Goal: Transaction & Acquisition: Download file/media

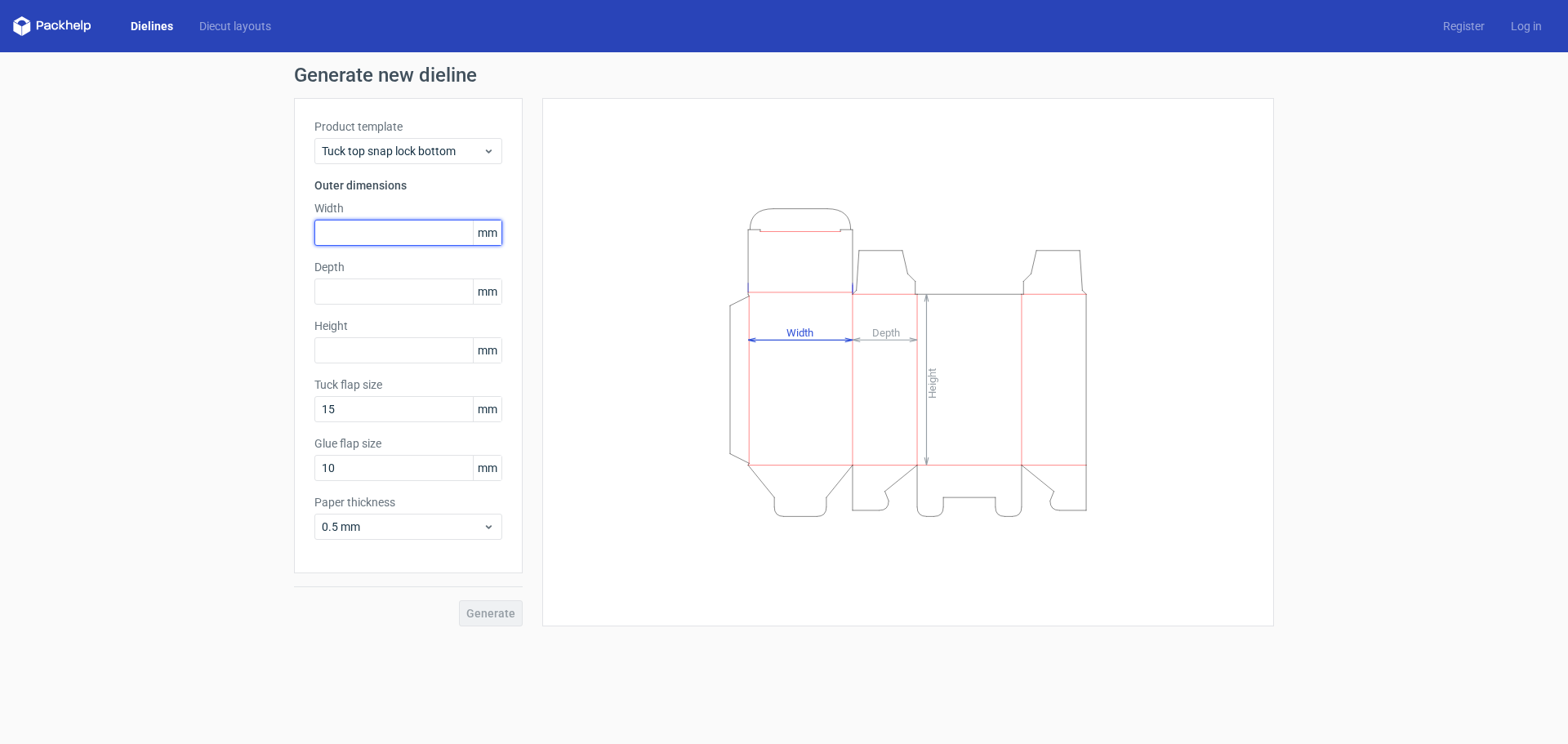
click at [394, 241] on input "text" at bounding box center [407, 233] width 187 height 27
type input "5"
type input "65"
click at [379, 295] on input "text" at bounding box center [407, 291] width 187 height 27
type input "65"
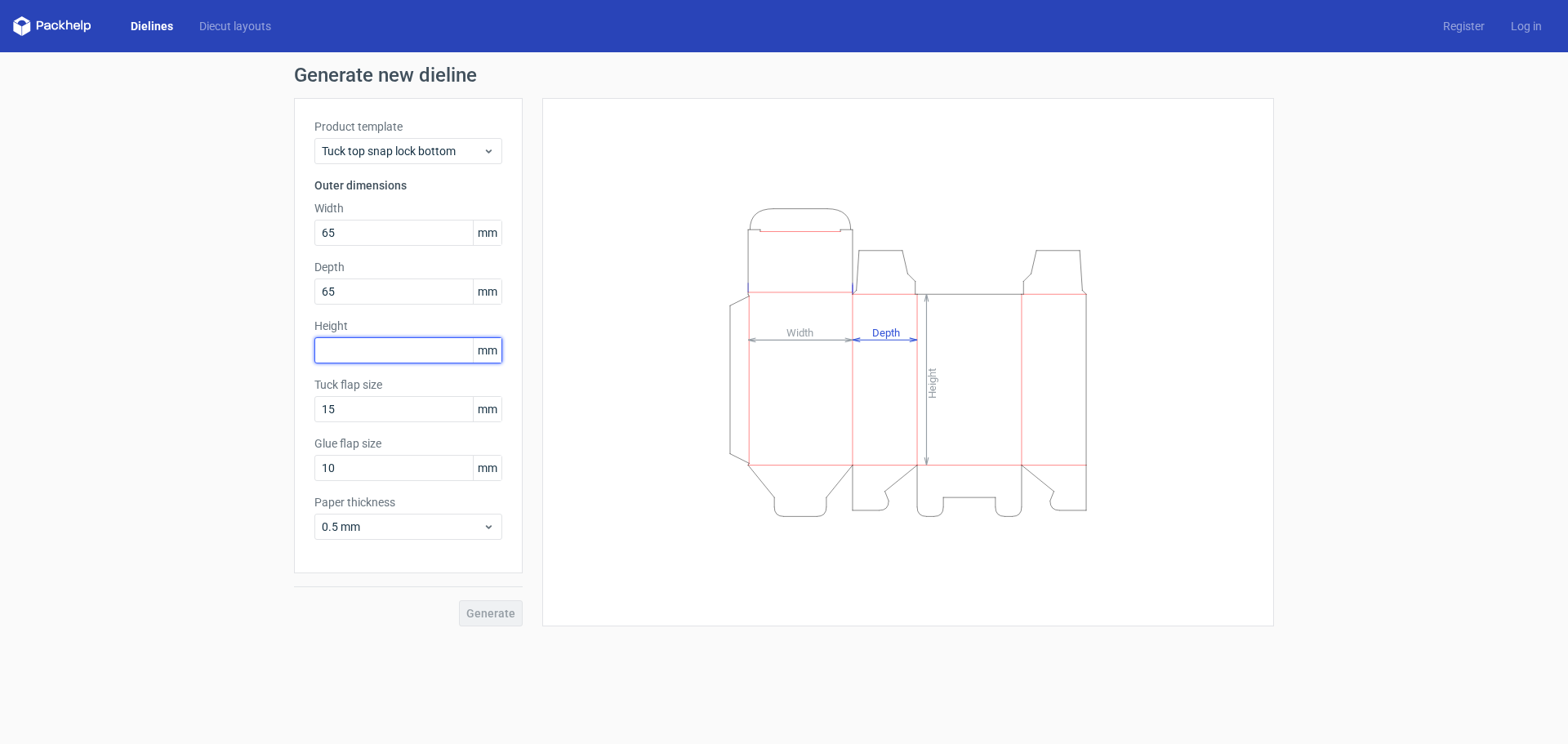
click at [372, 347] on input "text" at bounding box center [407, 350] width 187 height 27
type input "55"
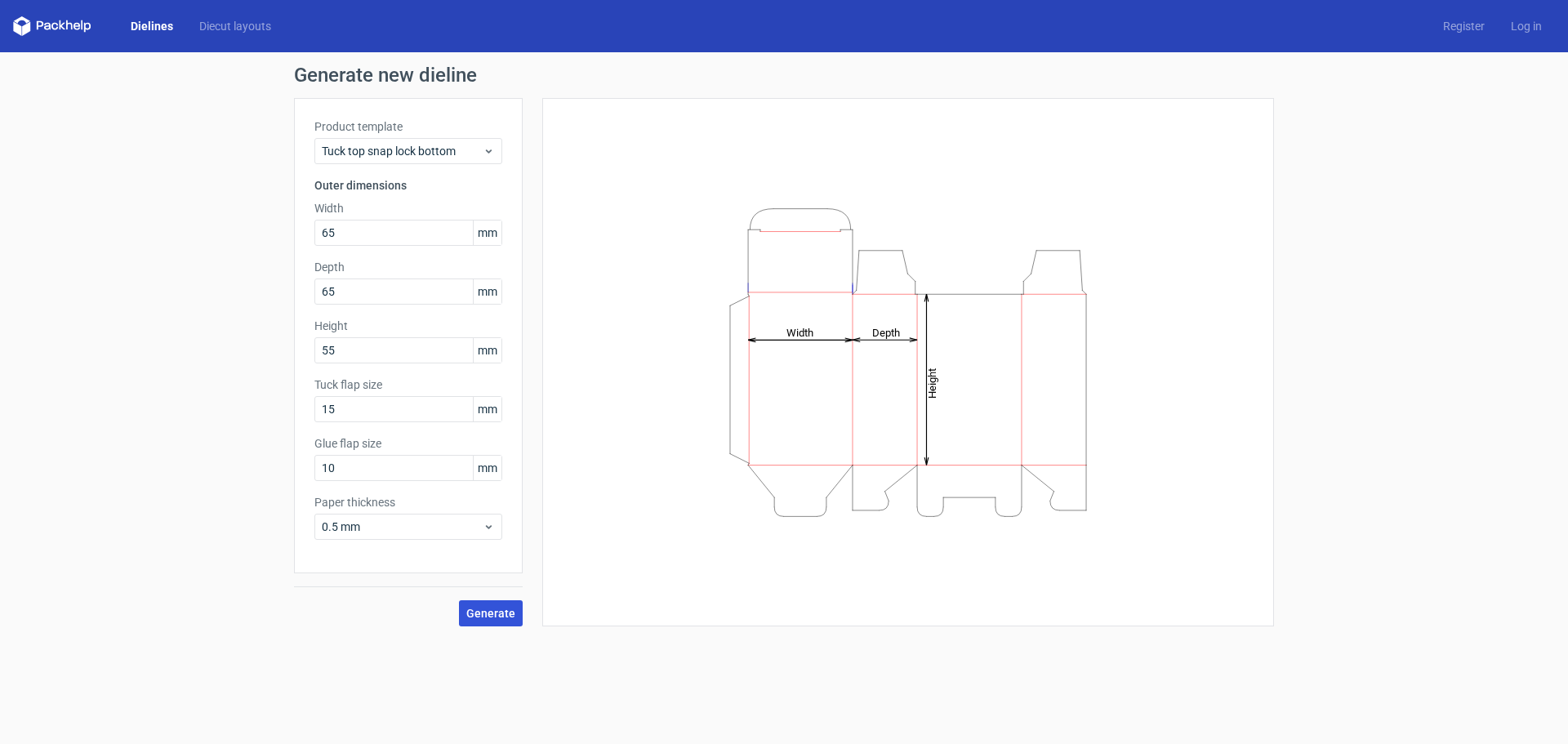
click at [481, 619] on span "Generate" at bounding box center [490, 613] width 49 height 11
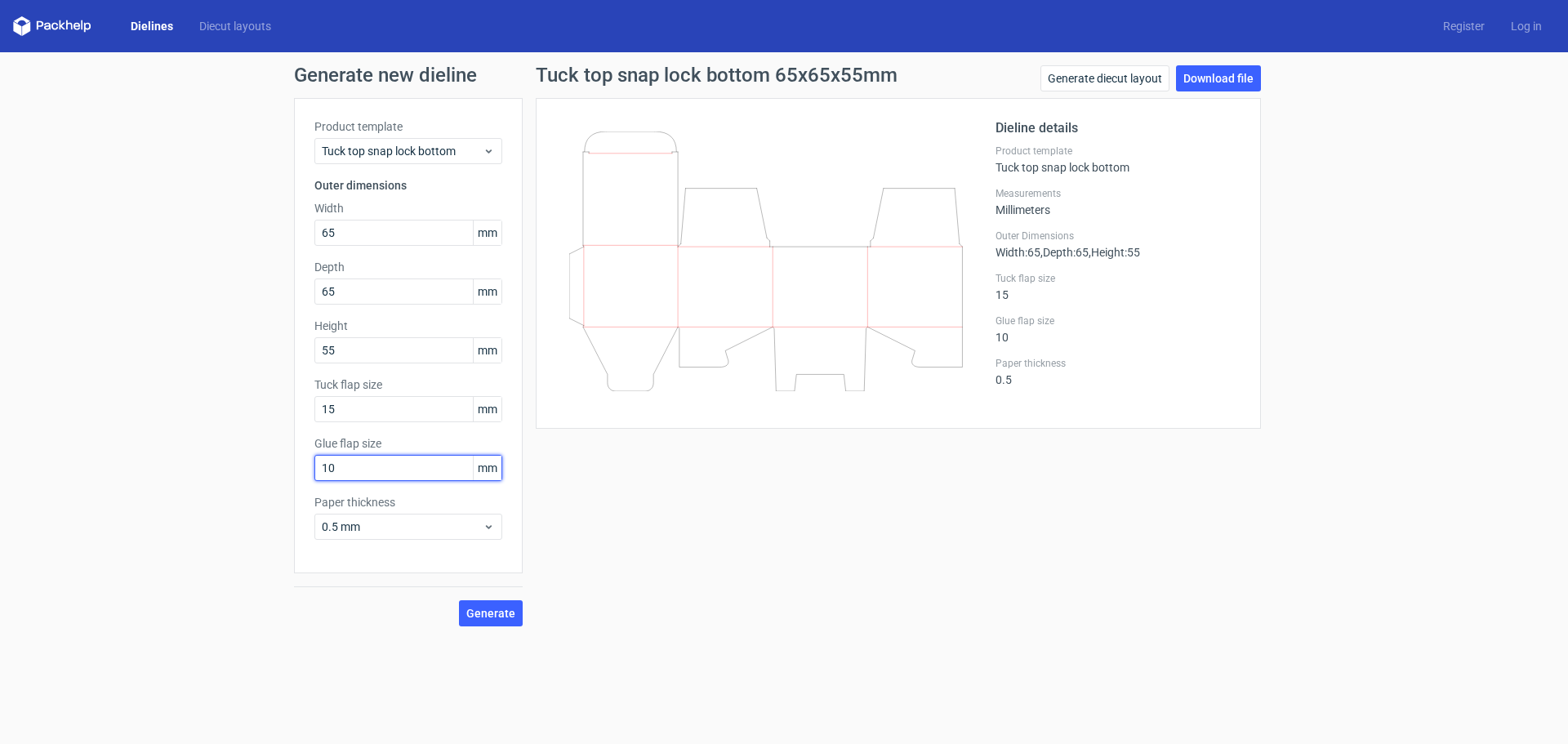
click at [341, 473] on input "10" at bounding box center [407, 467] width 187 height 27
click at [638, 469] on div "Tuck top snap lock bottom 65x65x55mm Generate diecut layout Download file Dieli…" at bounding box center [899, 345] width 751 height 561
click at [393, 160] on div "Tuck top snap lock bottom" at bounding box center [407, 151] width 187 height 27
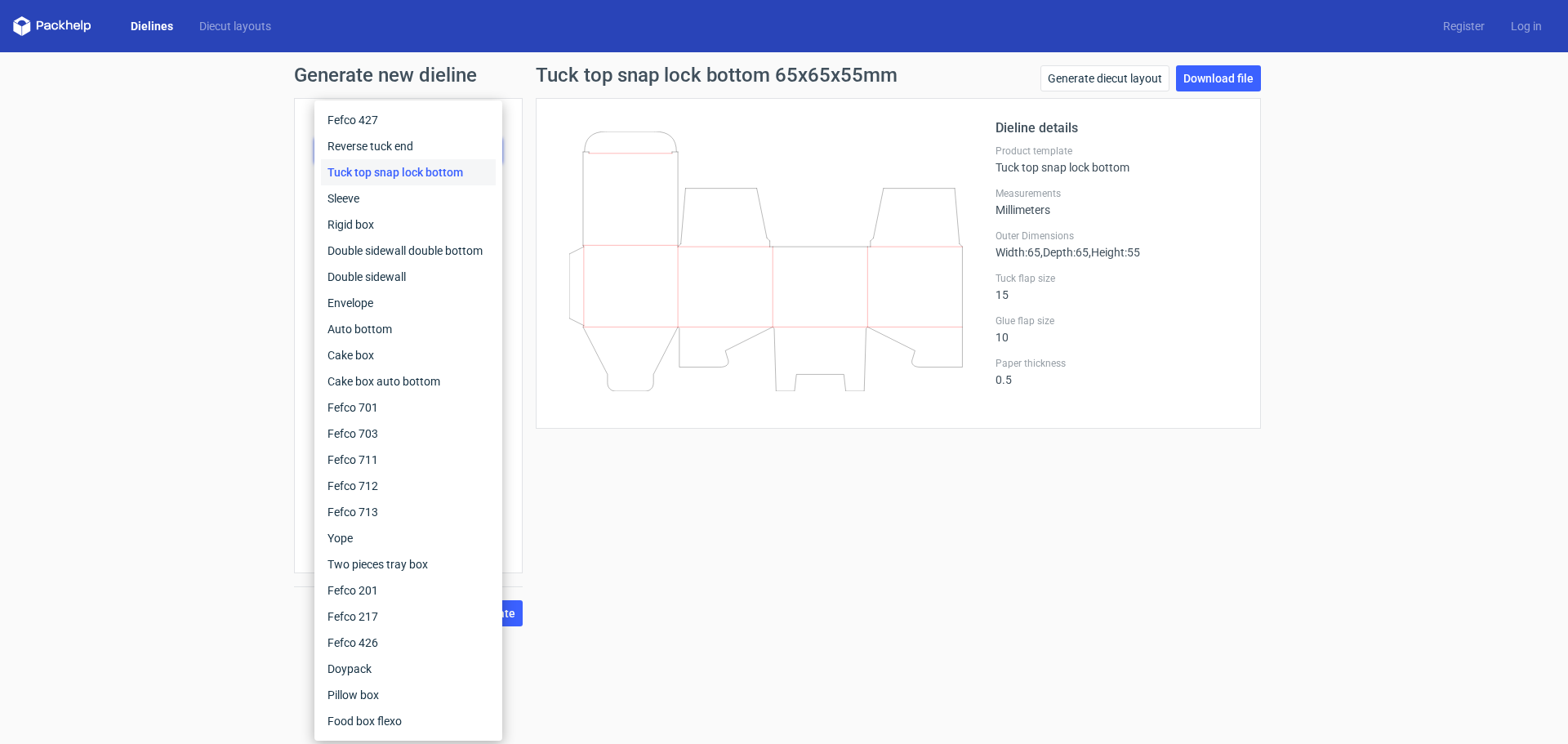
click at [798, 558] on div "Tuck top snap lock bottom 65x65x55mm Generate diecut layout Download file Dieli…" at bounding box center [899, 345] width 751 height 561
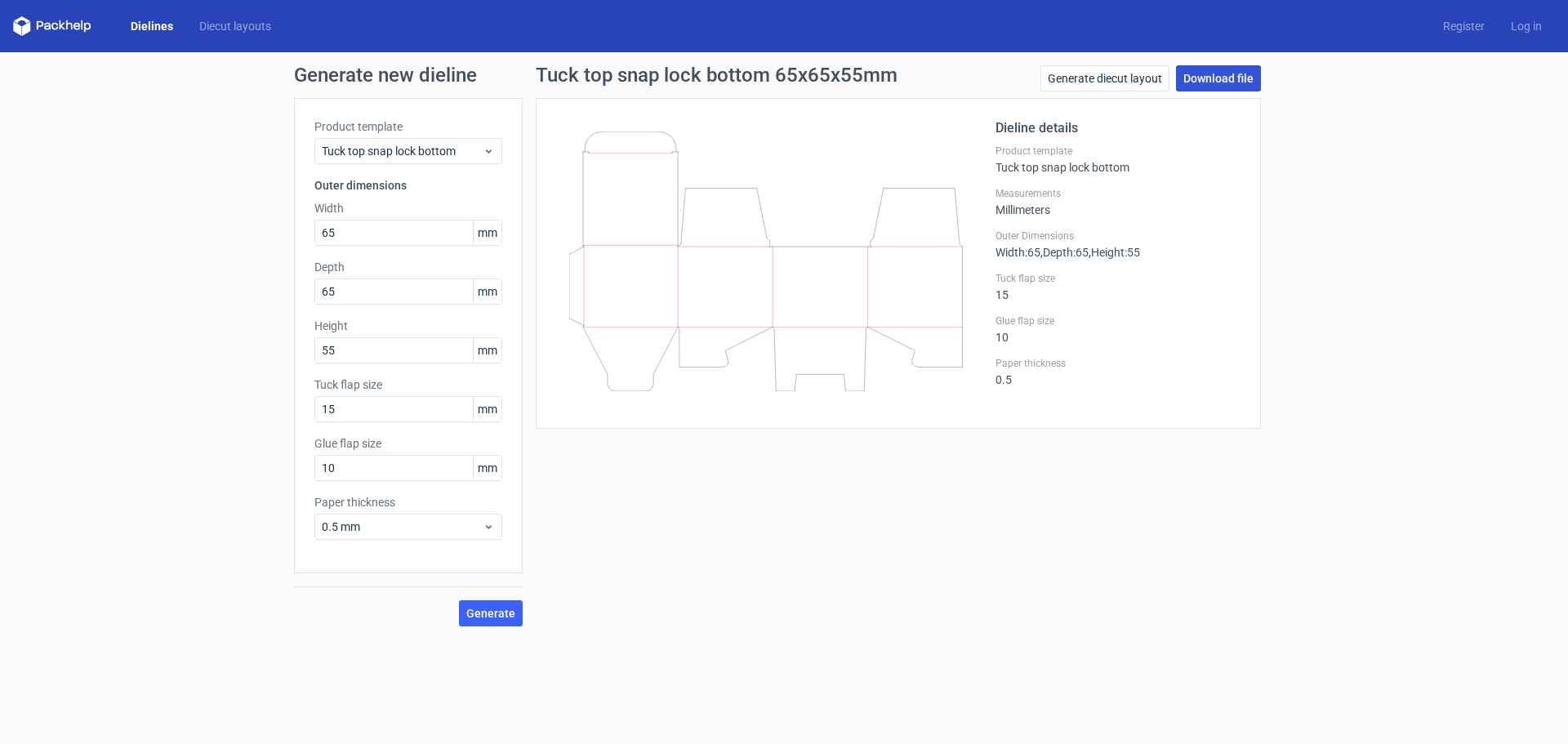
click at [1205, 86] on link "Download file" at bounding box center [1218, 78] width 85 height 27
